Goal: Task Accomplishment & Management: Use online tool/utility

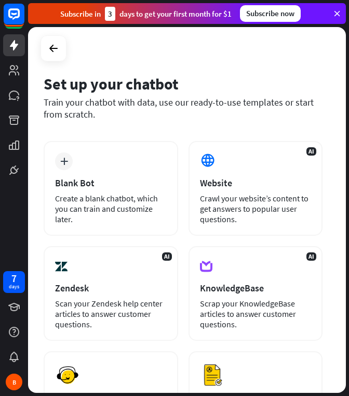
click at [44, 56] on div at bounding box center [54, 48] width 26 height 26
click at [17, 49] on icon at bounding box center [14, 45] width 12 height 12
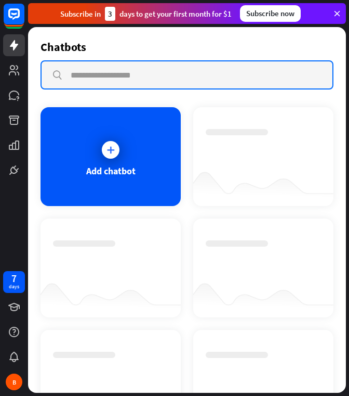
click at [84, 79] on input "text" at bounding box center [187, 74] width 291 height 27
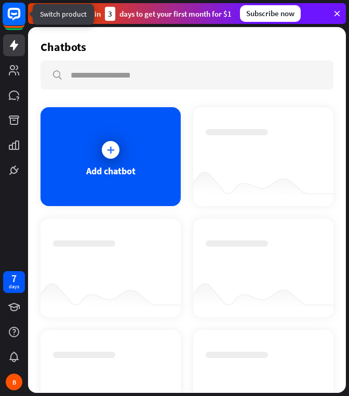
click at [9, 20] on rect at bounding box center [14, 14] width 23 height 23
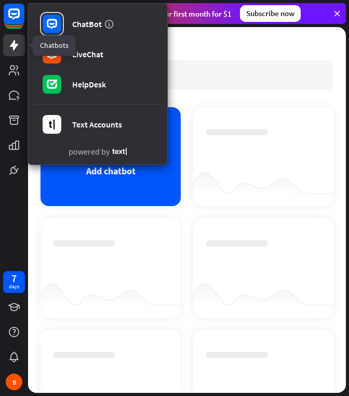
click at [7, 50] on link at bounding box center [14, 45] width 22 height 22
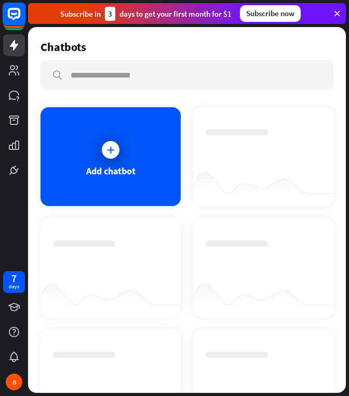
click at [23, 15] on rect at bounding box center [14, 14] width 23 height 23
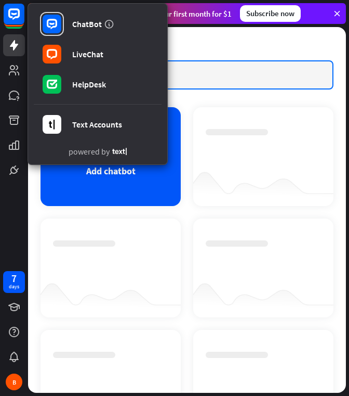
click at [214, 71] on input "text" at bounding box center [187, 74] width 291 height 27
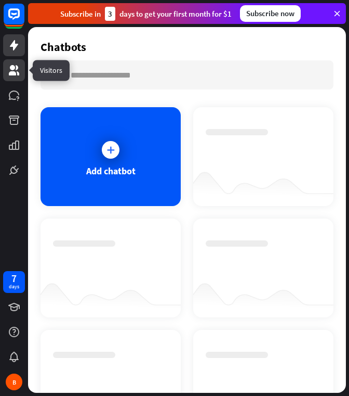
click at [14, 71] on icon at bounding box center [14, 70] width 10 height 10
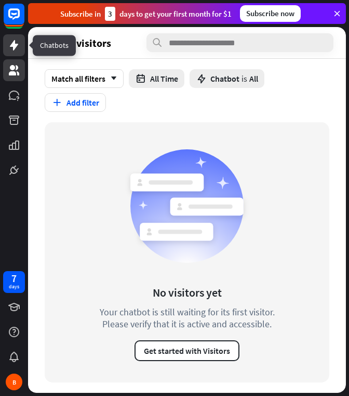
click at [12, 44] on icon at bounding box center [14, 45] width 8 height 10
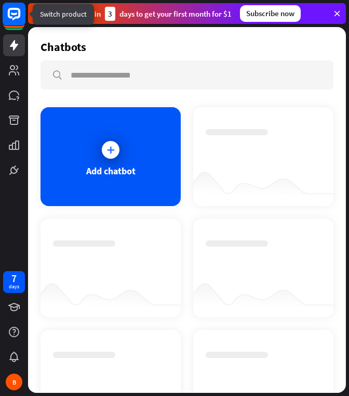
click at [16, 10] on rect at bounding box center [14, 14] width 23 height 23
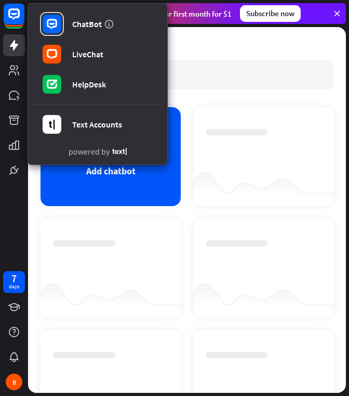
click at [132, 192] on div "Add chatbot" at bounding box center [111, 156] width 140 height 99
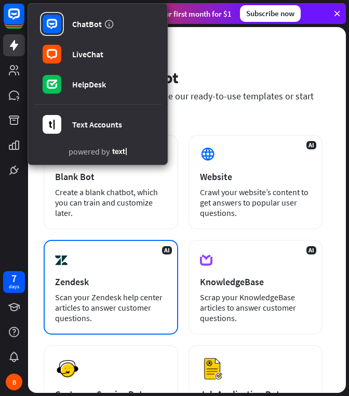
scroll to position [4, 0]
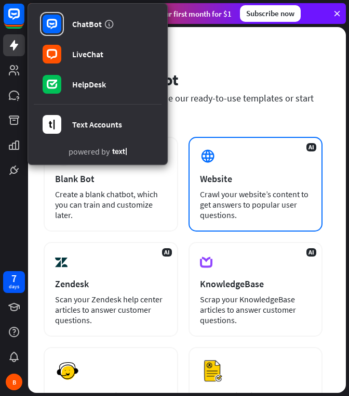
click at [220, 219] on div "Crawl your website’s content to get answers to popular user questions." at bounding box center [256, 204] width 112 height 31
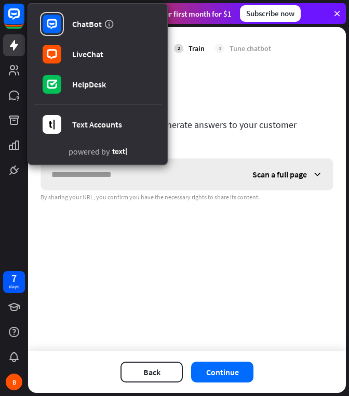
click at [205, 164] on input "text" at bounding box center [141, 174] width 201 height 31
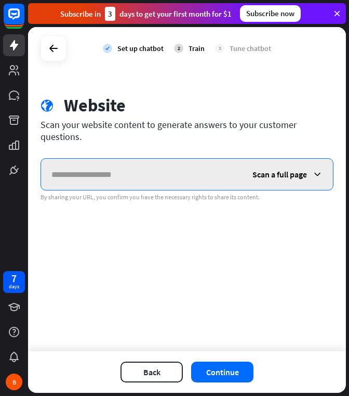
paste input "**********"
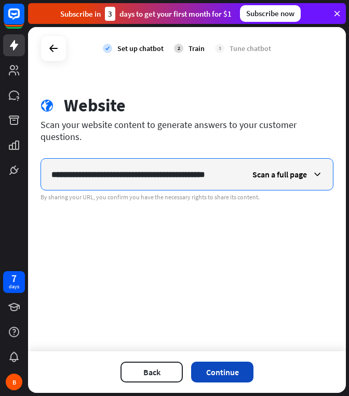
type input "**********"
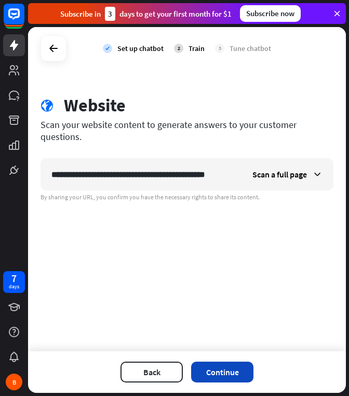
click at [229, 364] on button "Continue" at bounding box center [222, 371] width 62 height 21
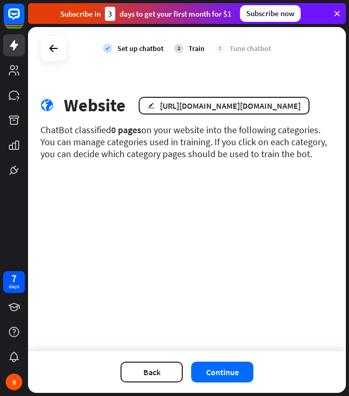
click at [257, 48] on div "Tune chatbot" at bounding box center [251, 48] width 42 height 9
